Goal: Information Seeking & Learning: Learn about a topic

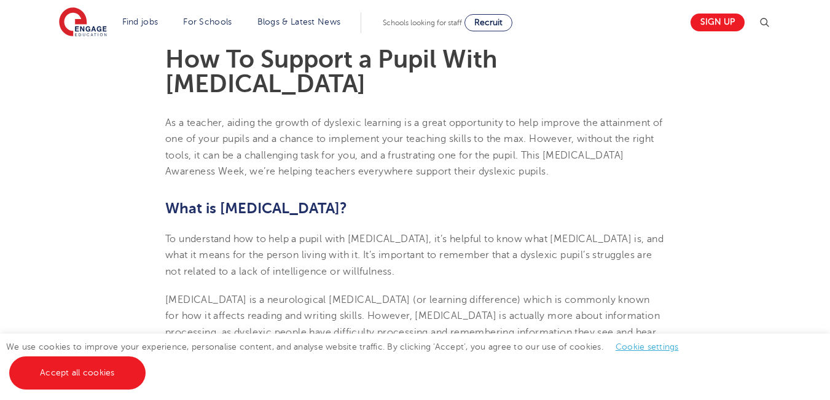
scroll to position [410, 0]
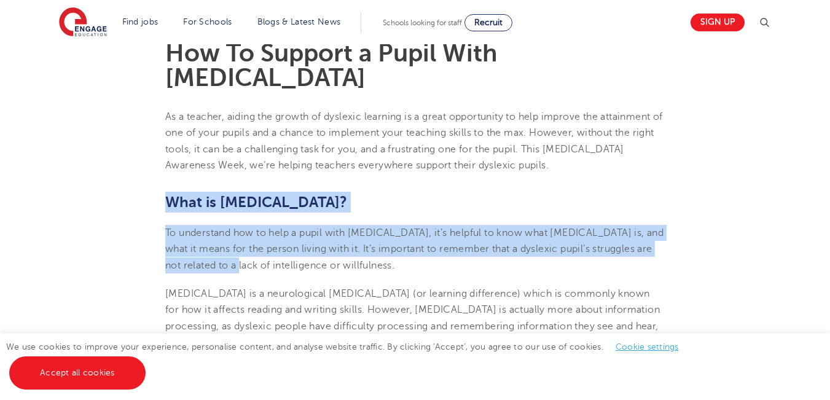
drag, startPoint x: 168, startPoint y: 177, endPoint x: 225, endPoint y: 234, distance: 80.8
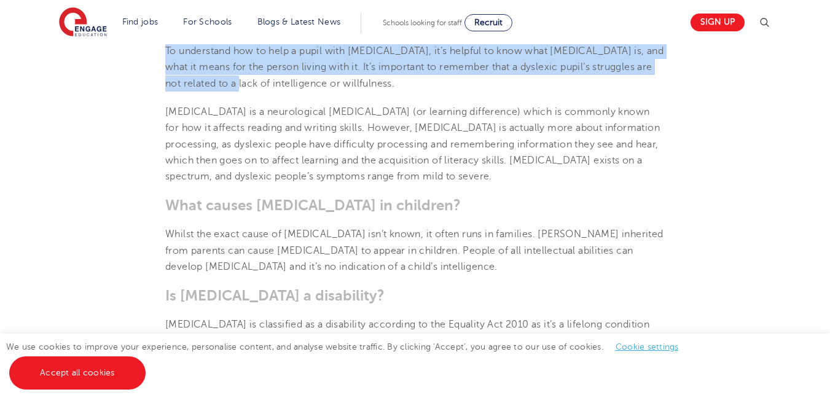
scroll to position [602, 0]
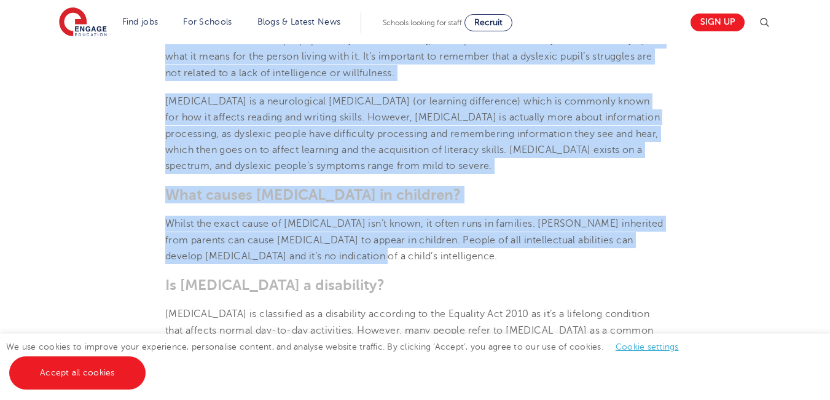
click at [327, 234] on p "Whilst the exact cause of [MEDICAL_DATA] isn’t known, it often runs in families…" at bounding box center [415, 240] width 500 height 49
copy section "Lore ip dolorsit? Am consectetu adi el sedd e tempo inci utlabore, et’d magnaal…"
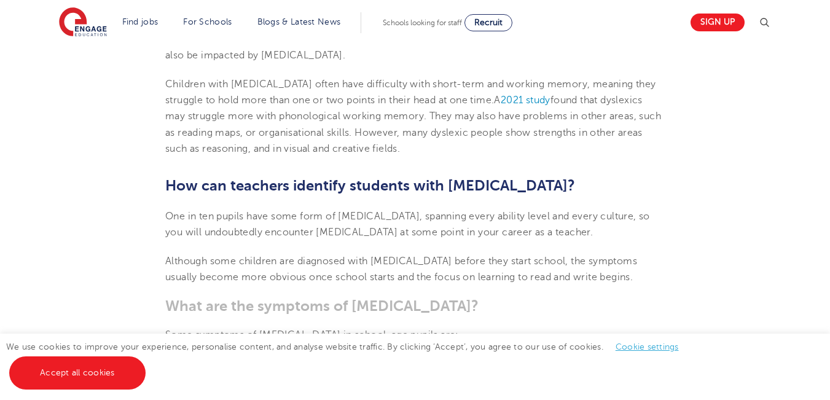
scroll to position [1070, 0]
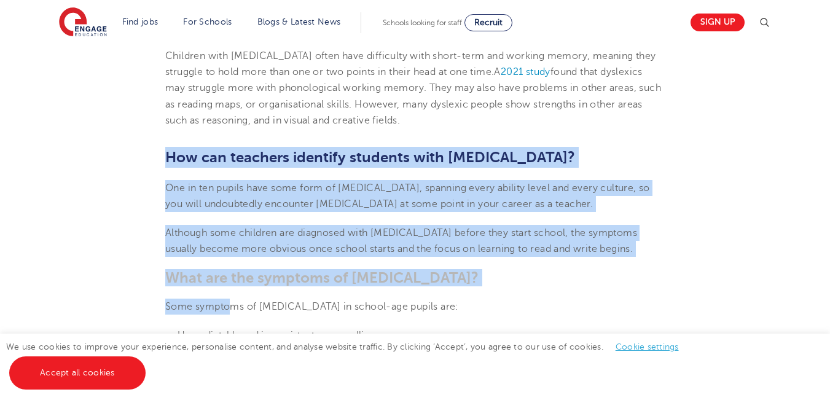
drag, startPoint x: 166, startPoint y: 130, endPoint x: 232, endPoint y: 265, distance: 150.3
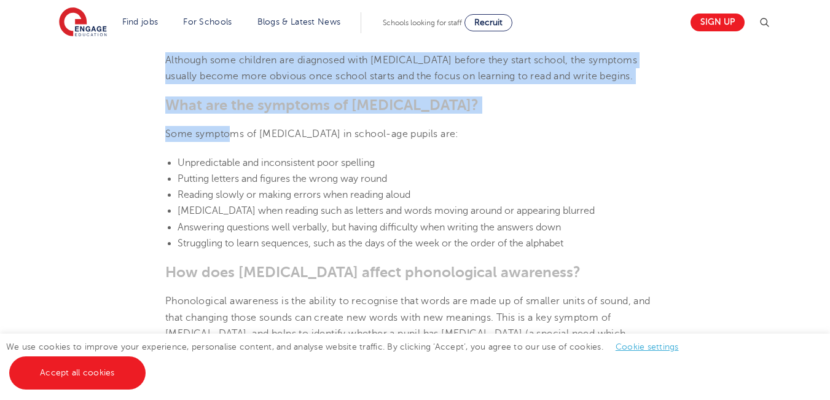
scroll to position [1287, 0]
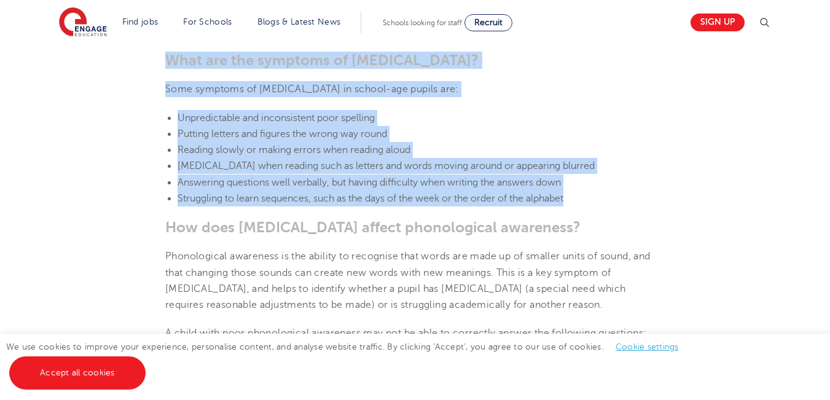
click at [574, 191] on li "Struggling to learn sequences, such as the days of the week or the order of the…" at bounding box center [421, 199] width 487 height 16
copy section "How can teachers identify students with [MEDICAL_DATA]? One in ten pupils have …"
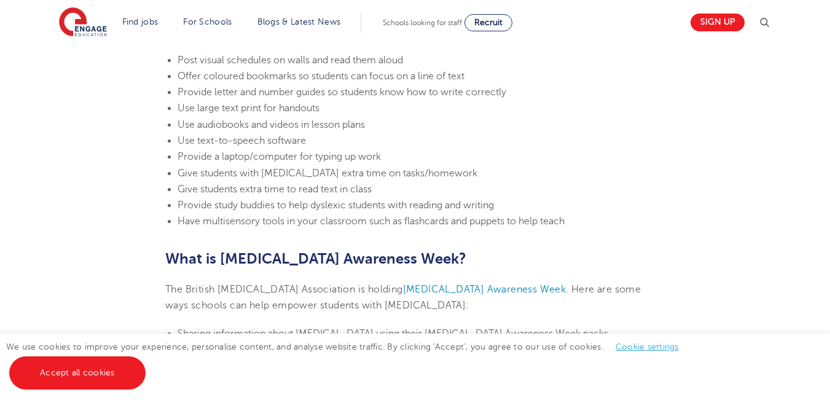
scroll to position [2773, 0]
